Goal: Information Seeking & Learning: Learn about a topic

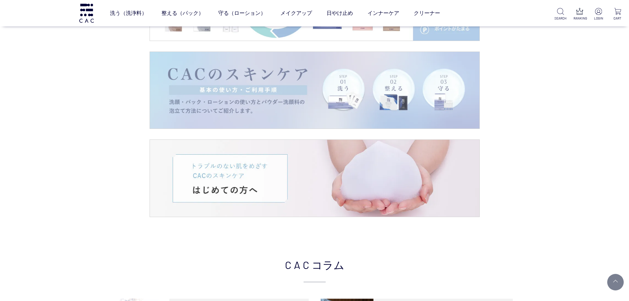
scroll to position [1321, 0]
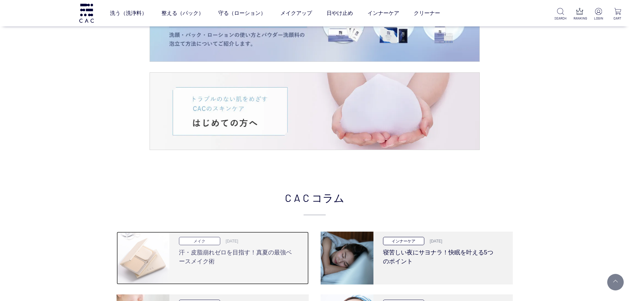
click at [280, 249] on h3 "汗・皮脂崩れゼロを目指す！真夏の最強ベースメイク術" at bounding box center [236, 255] width 115 height 21
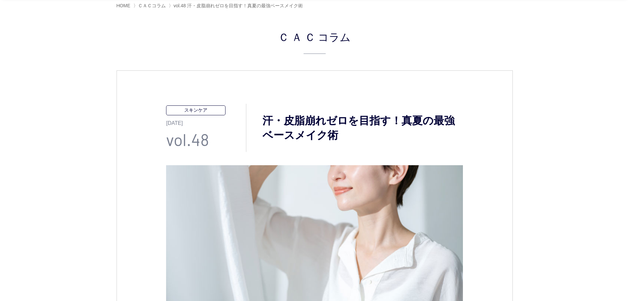
scroll to position [198, 0]
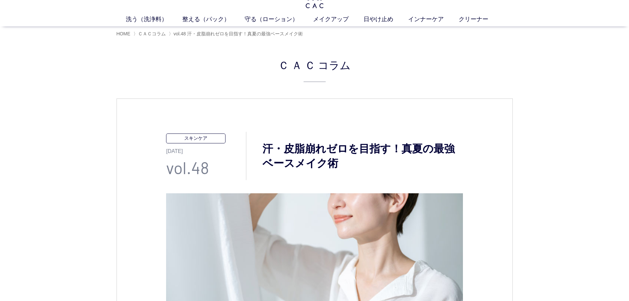
scroll to position [33, 0]
